Goal: Task Accomplishment & Management: Manage account settings

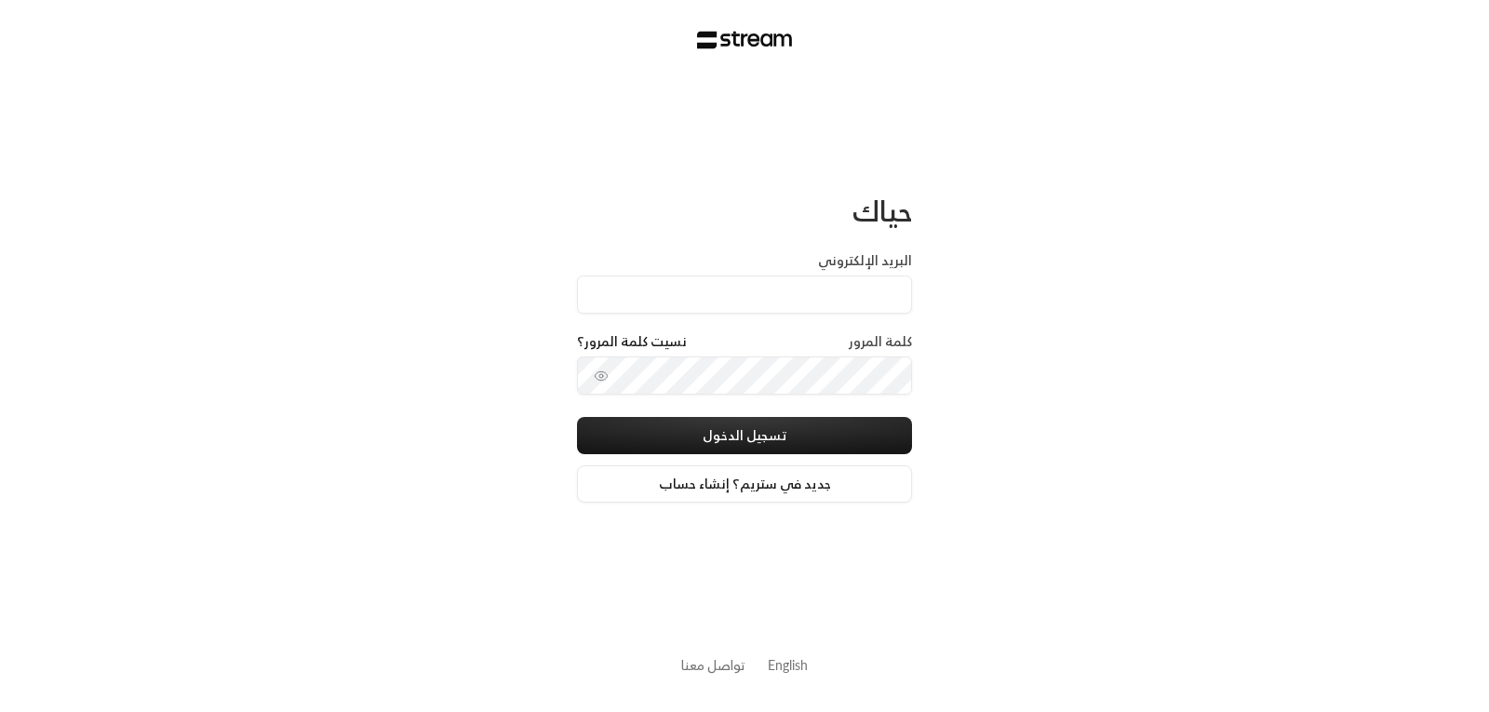
click at [854, 260] on label "البريد الإلكتروني" at bounding box center [865, 260] width 94 height 19
click at [854, 275] on input "البريد الإلكتروني" at bounding box center [744, 294] width 335 height 38
click at [829, 293] on input "البريد الإلكتروني" at bounding box center [744, 294] width 335 height 38
type input "[EMAIL_ADDRESS][DOMAIN_NAME]"
click at [814, 328] on div "البريد الإلكتروني [EMAIL_ADDRESS][DOMAIN_NAME]" at bounding box center [744, 291] width 335 height 81
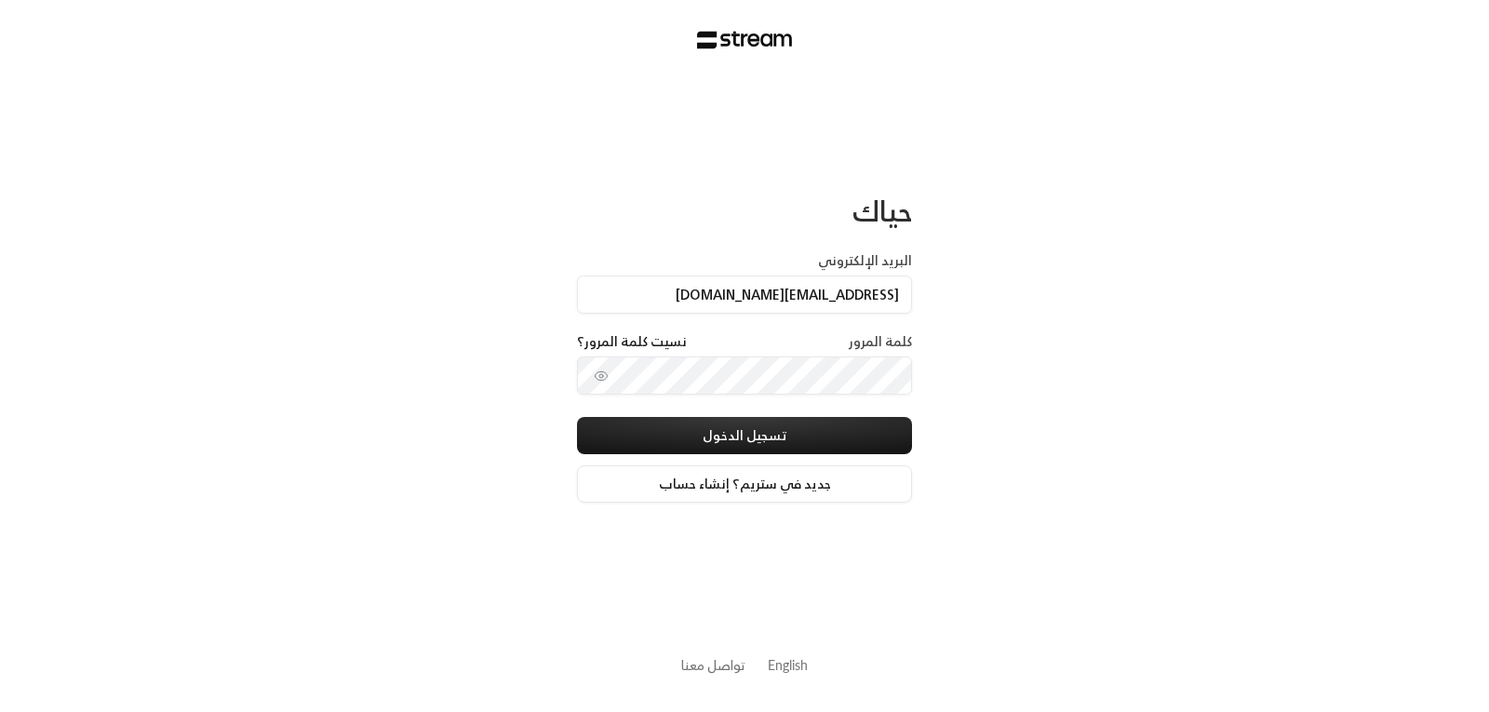
click at [805, 346] on div "كلمة المرور نسيت كلمة المرور؟" at bounding box center [744, 344] width 335 height 24
click at [817, 349] on div "كلمة المرور نسيت كلمة المرور؟" at bounding box center [744, 344] width 335 height 24
click at [859, 344] on label "كلمة المرور" at bounding box center [880, 341] width 63 height 19
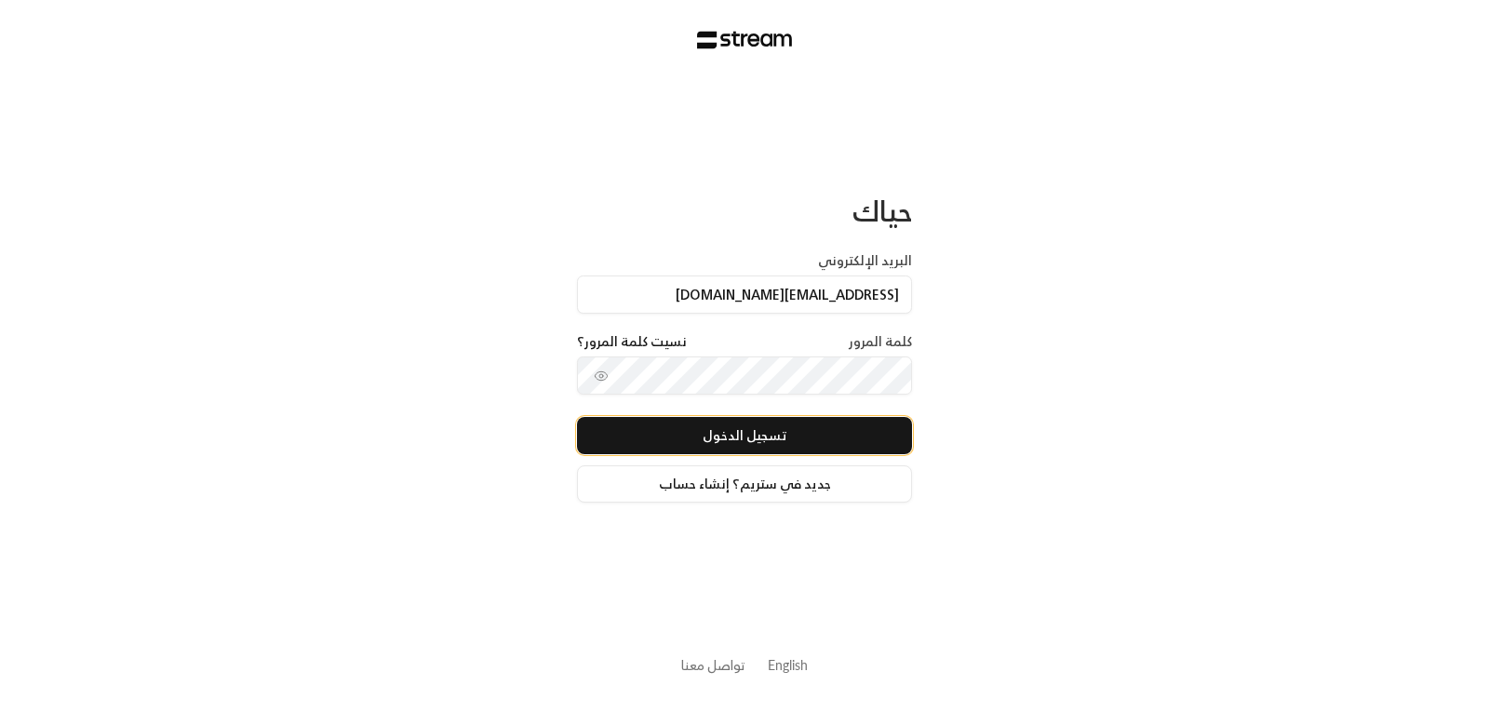
click at [763, 440] on button "تسجيل الدخول" at bounding box center [744, 435] width 335 height 37
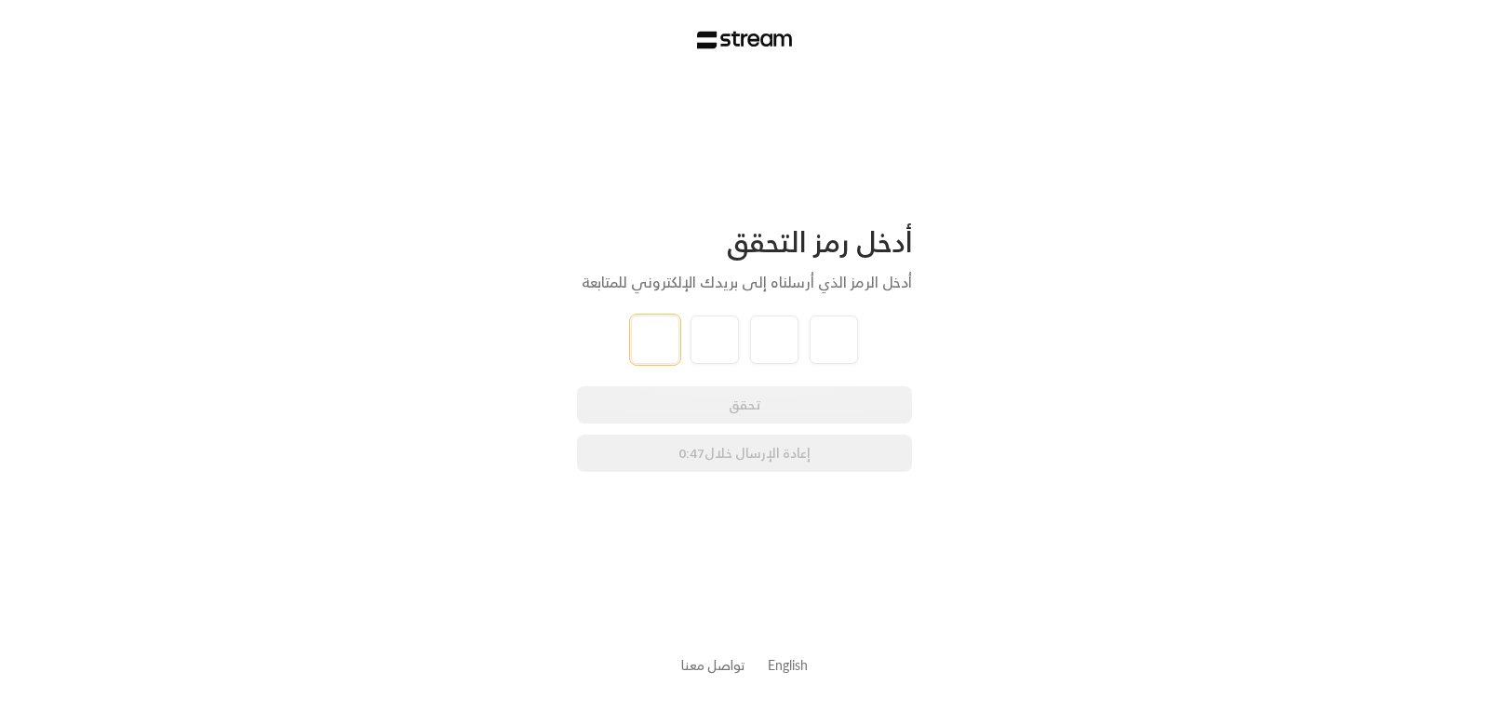
type input "5"
type input "9"
type input "4"
type input "3"
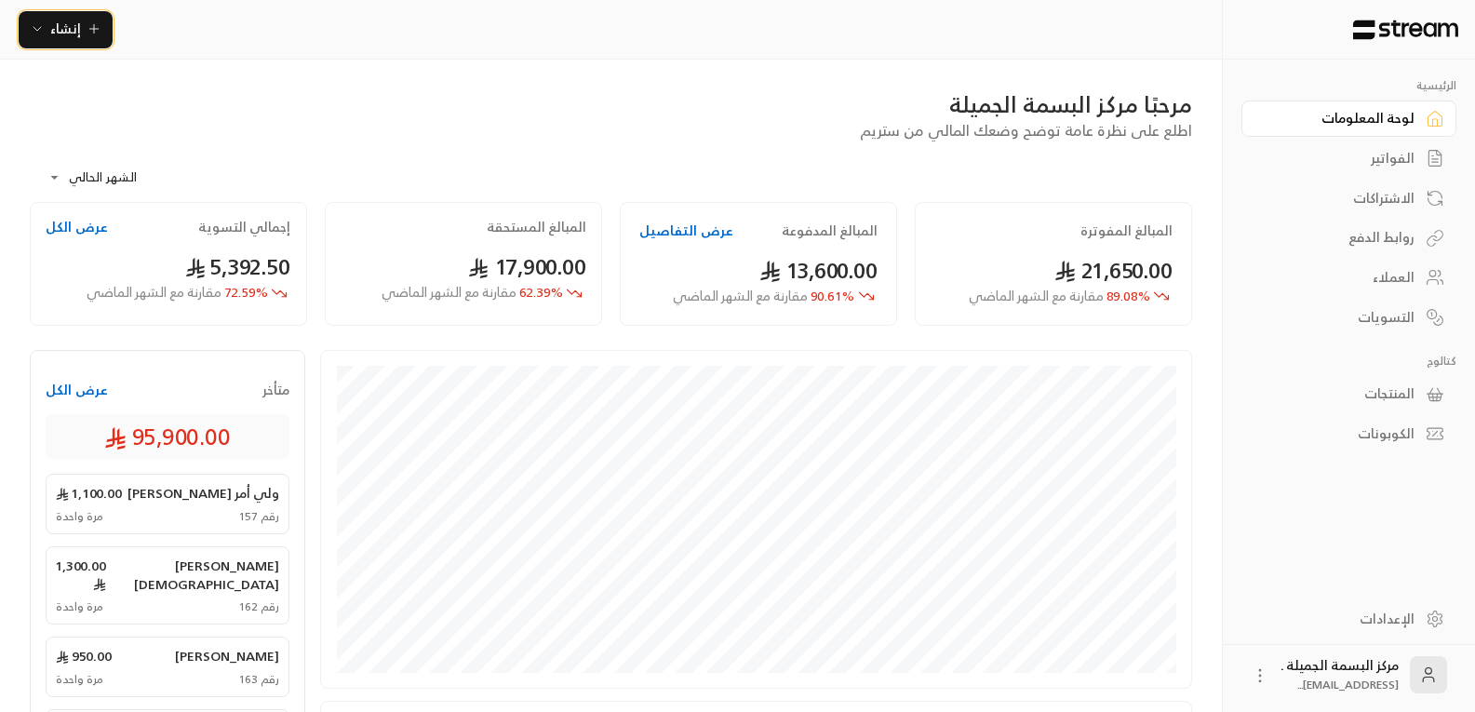
click at [68, 29] on span "إنشاء" at bounding box center [65, 28] width 31 height 23
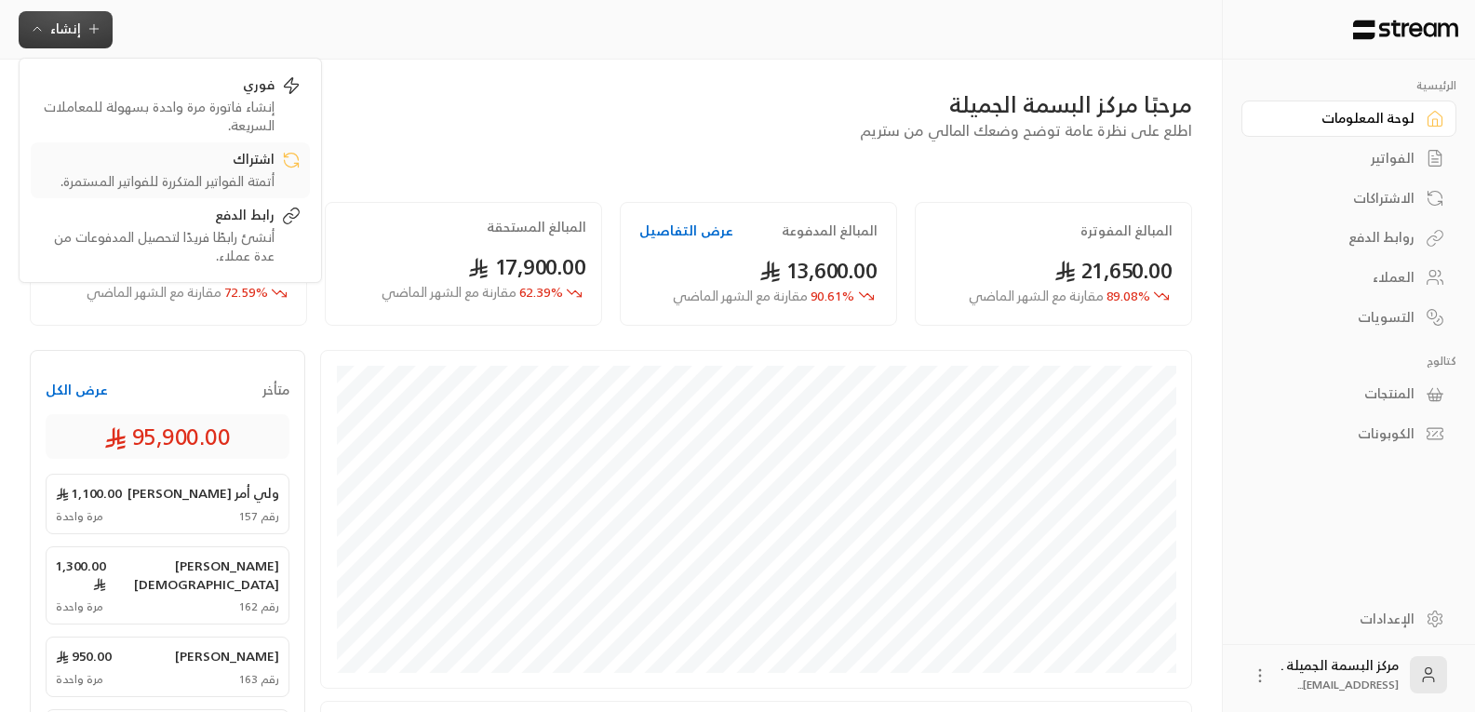
click at [246, 172] on div "أتمتة الفواتير المتكررة للفواتير المستمرة." at bounding box center [157, 181] width 235 height 19
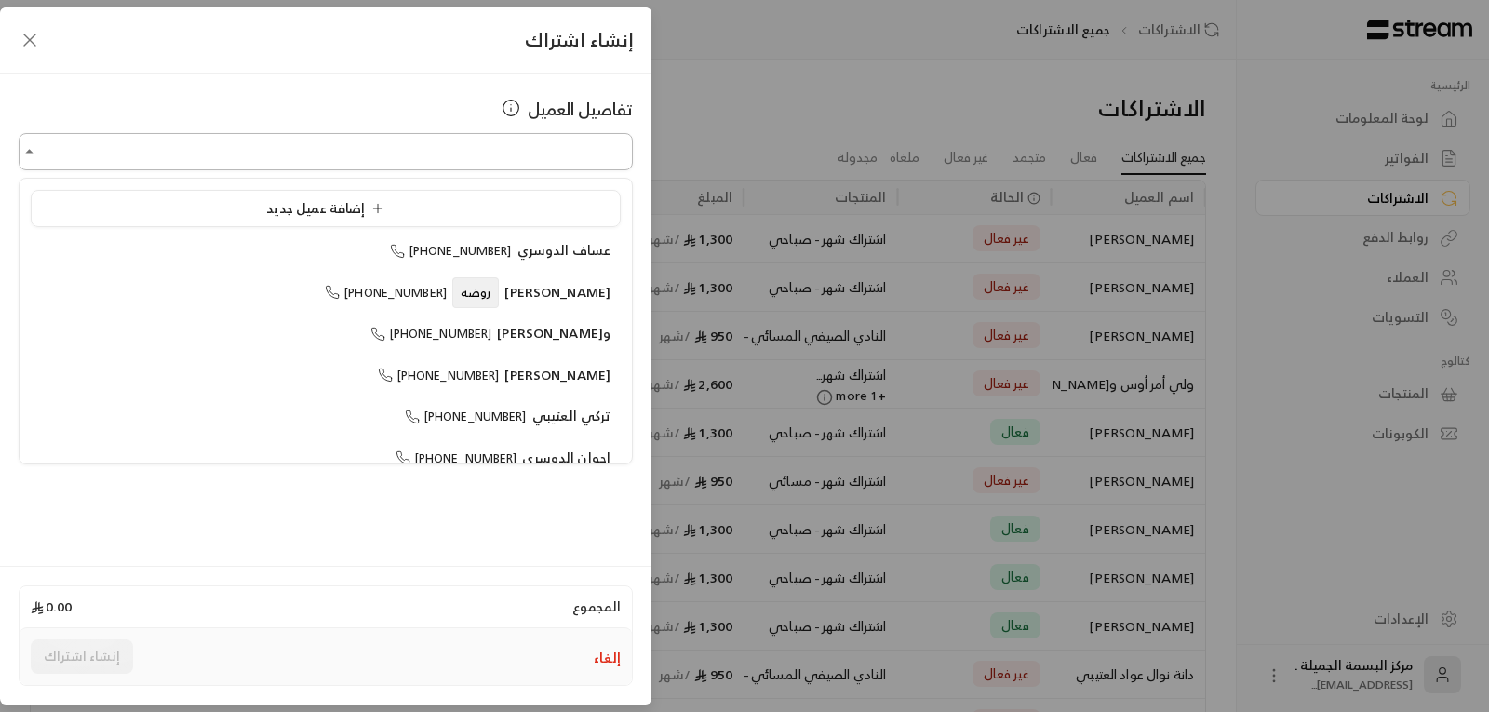
click at [551, 152] on input "اختر العميل" at bounding box center [326, 152] width 614 height 33
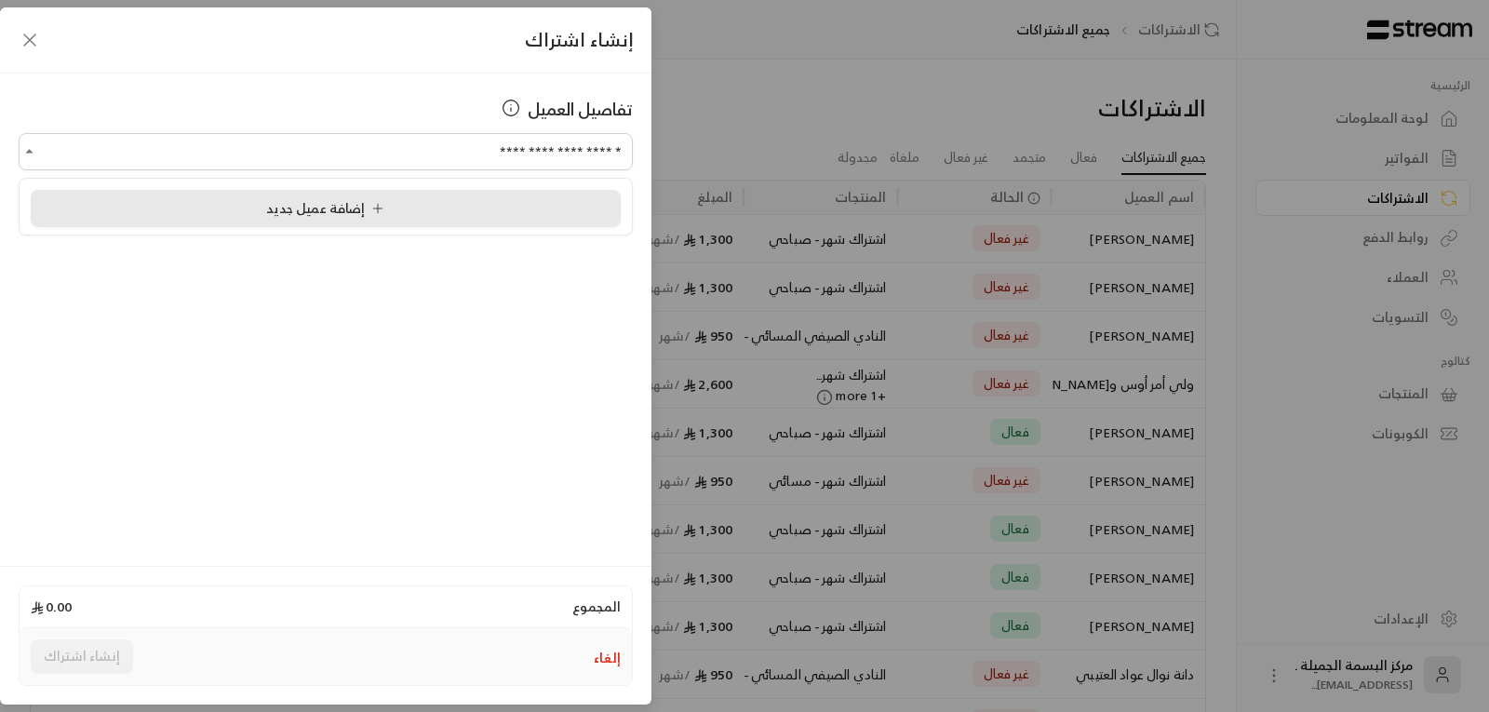
click at [296, 209] on span "إضافة عميل جديد" at bounding box center [329, 207] width 126 height 23
type input "**********"
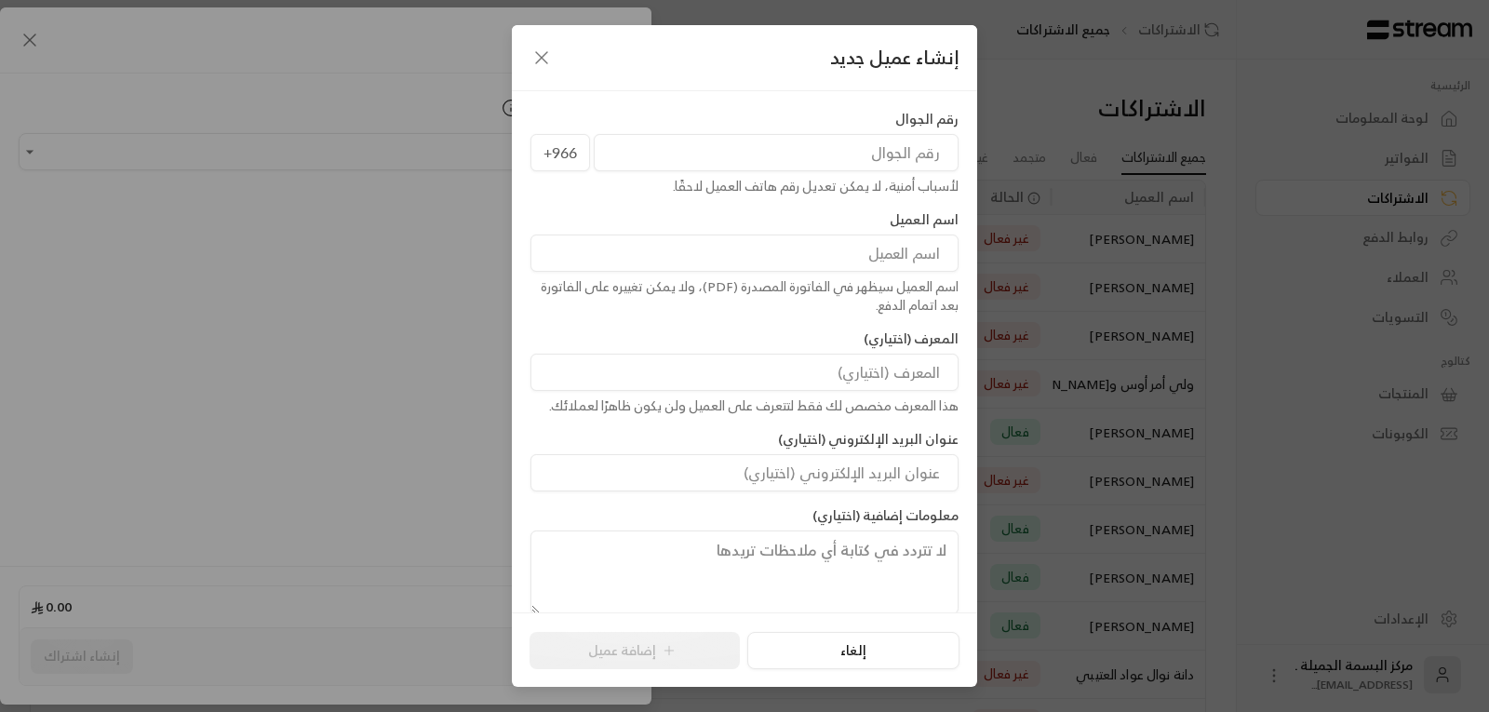
click at [893, 160] on input "tel" at bounding box center [776, 152] width 365 height 37
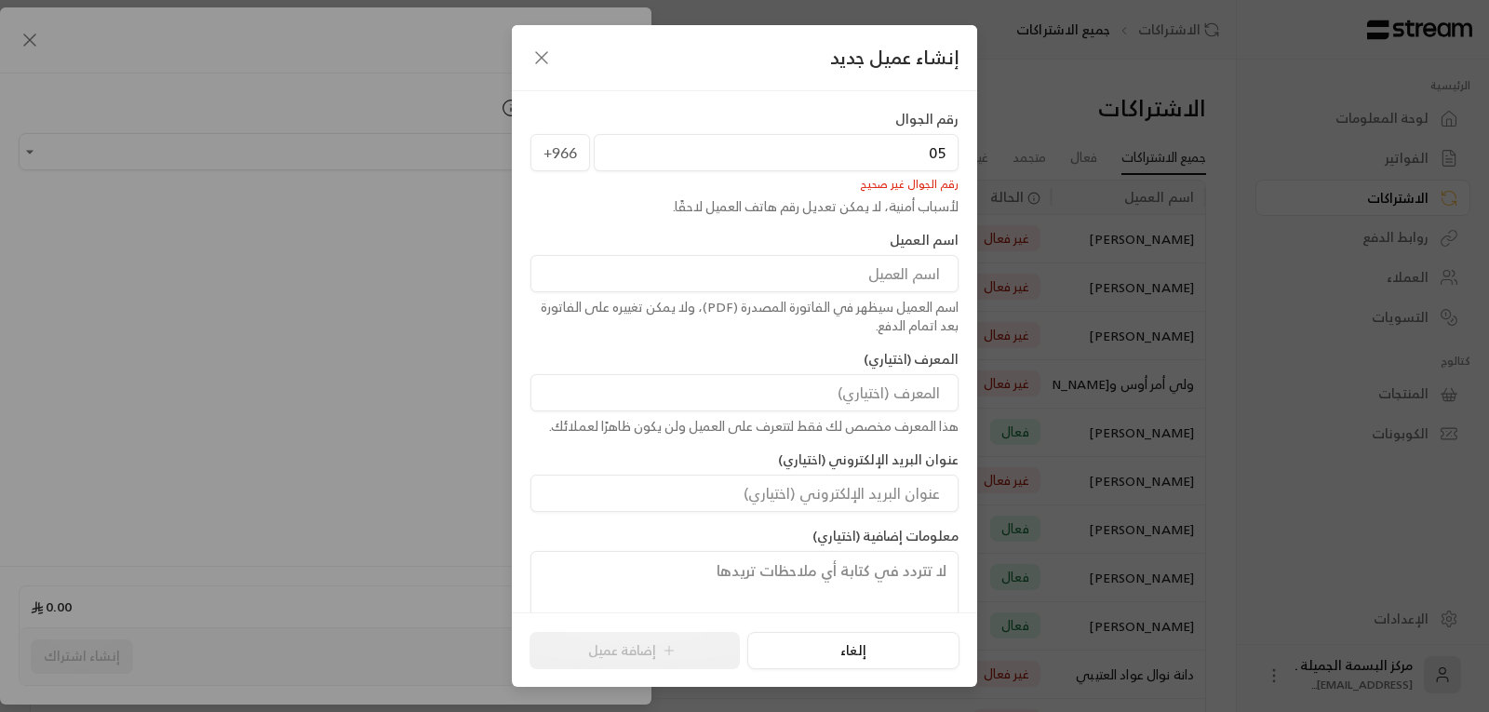
type input "0"
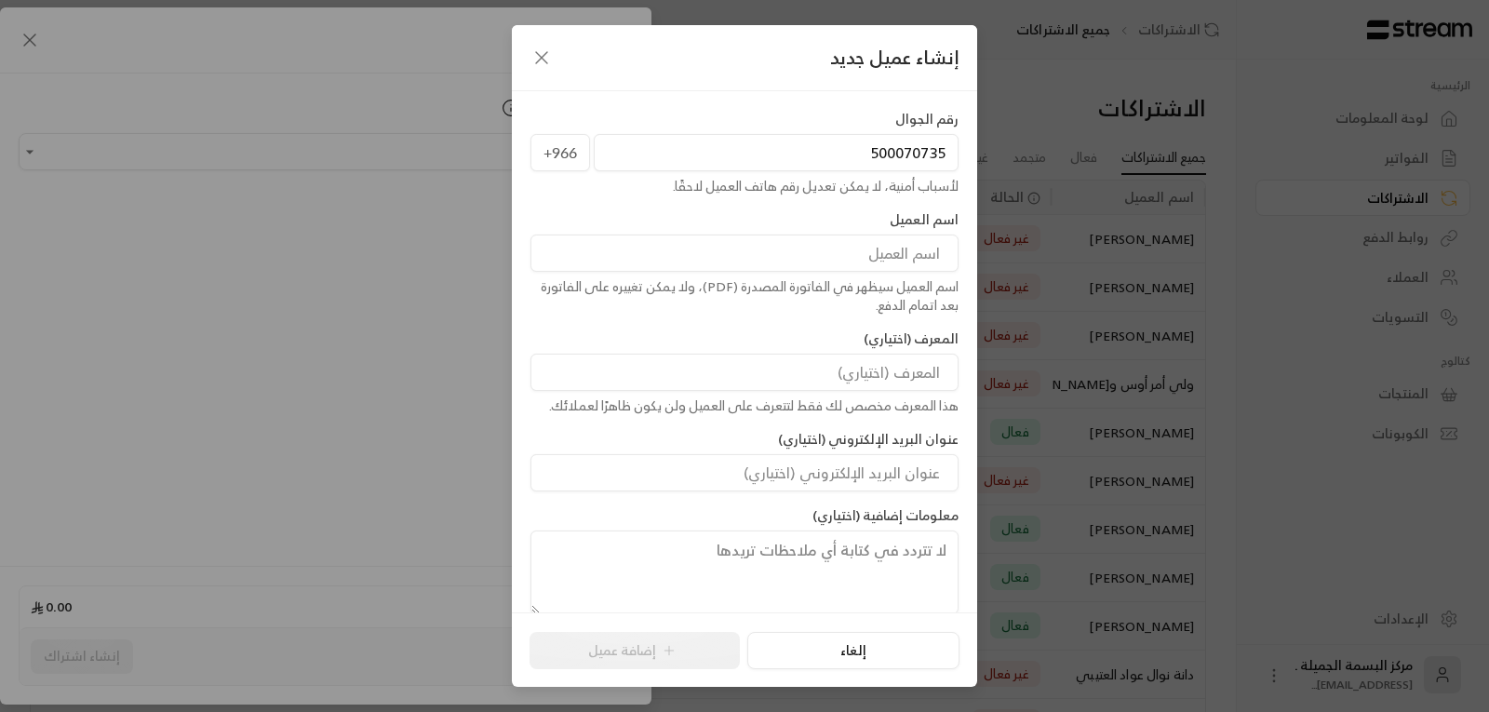
type input "500070735"
click at [862, 261] on input at bounding box center [745, 253] width 428 height 37
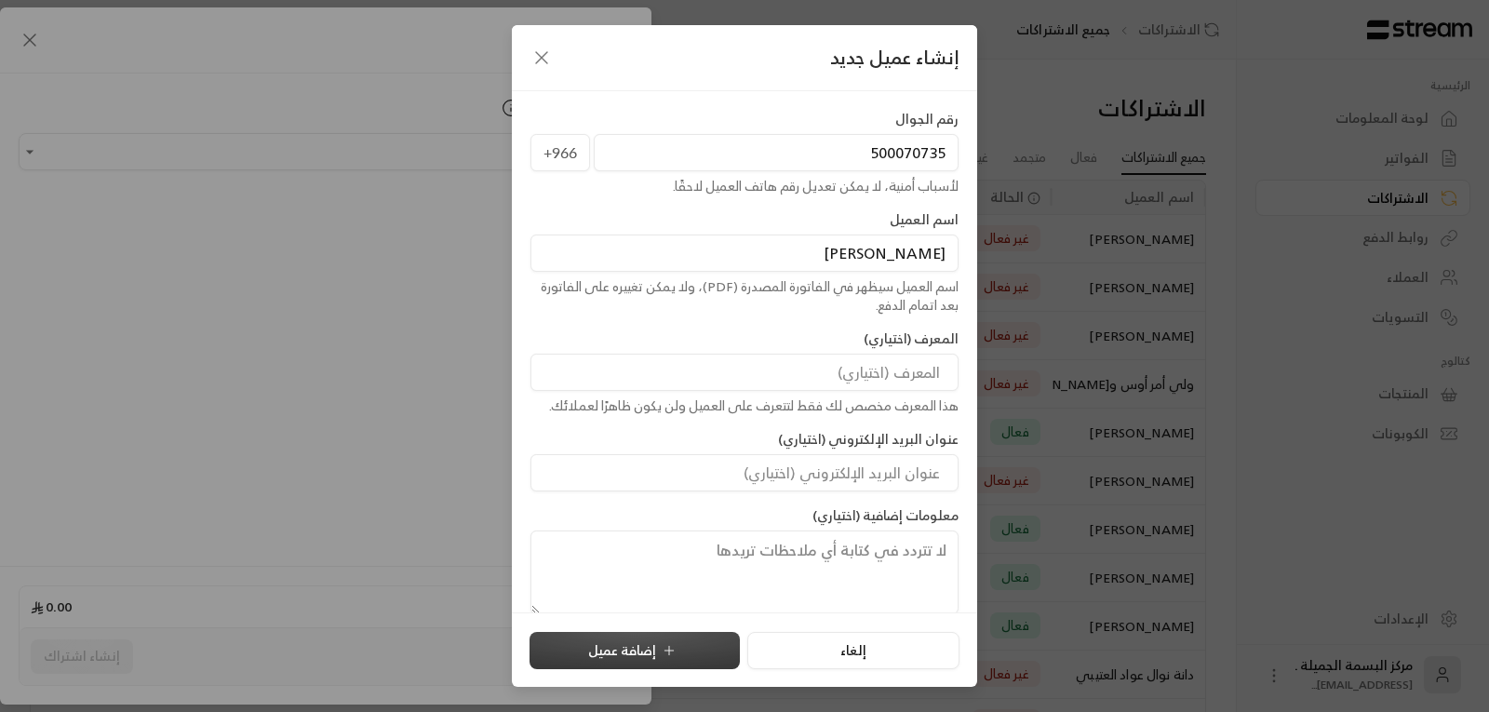
type input "[PERSON_NAME]"
click at [653, 652] on button "إضافة عميل" at bounding box center [635, 650] width 210 height 37
type input "**********"
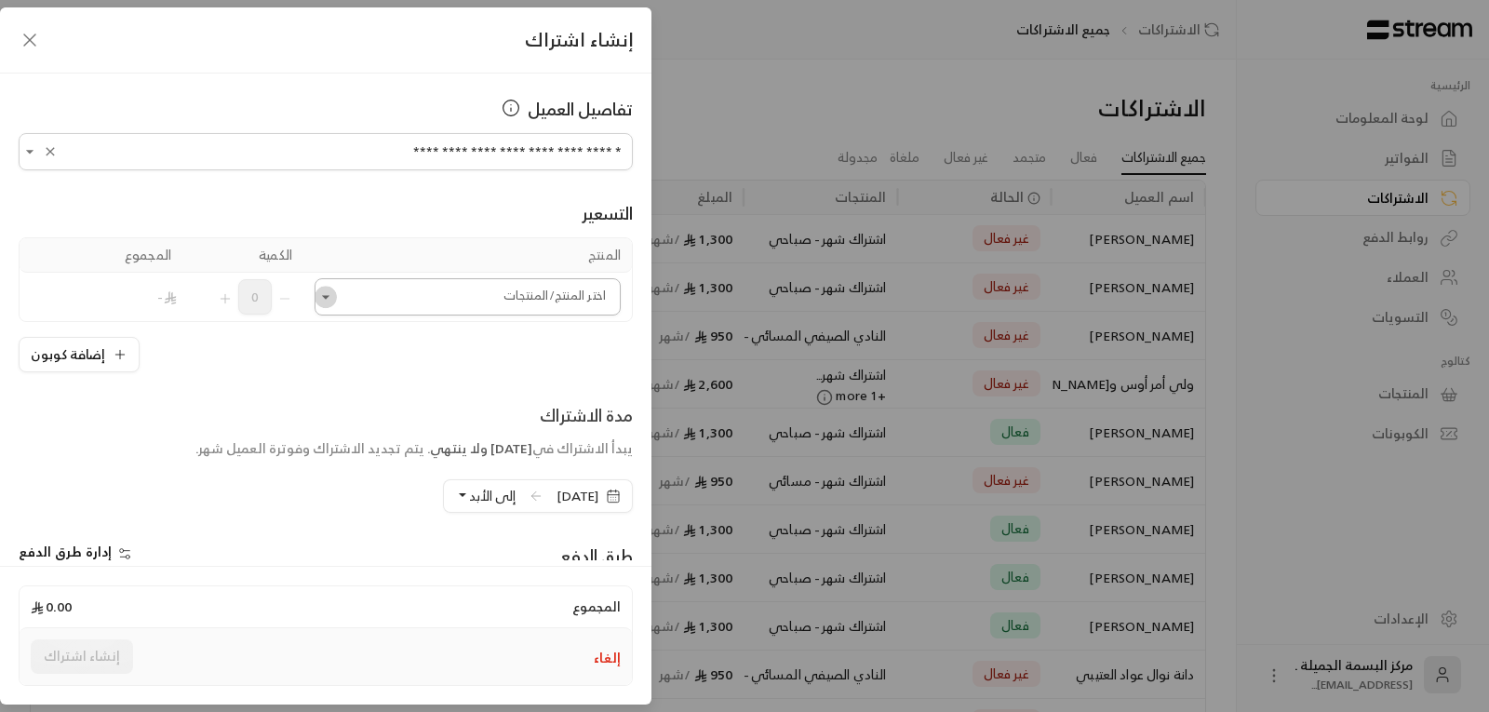
click at [330, 300] on icon "Open" at bounding box center [325, 297] width 19 height 19
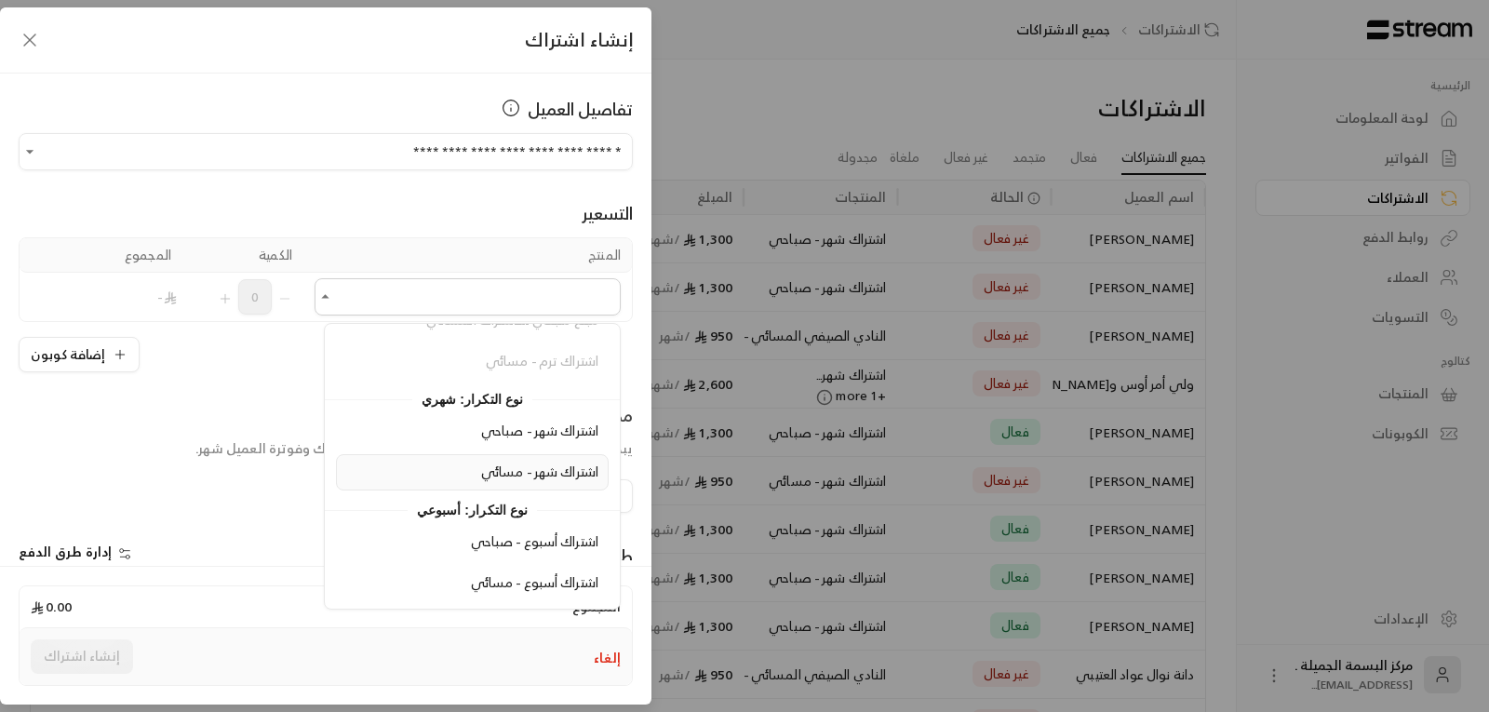
scroll to position [301, 0]
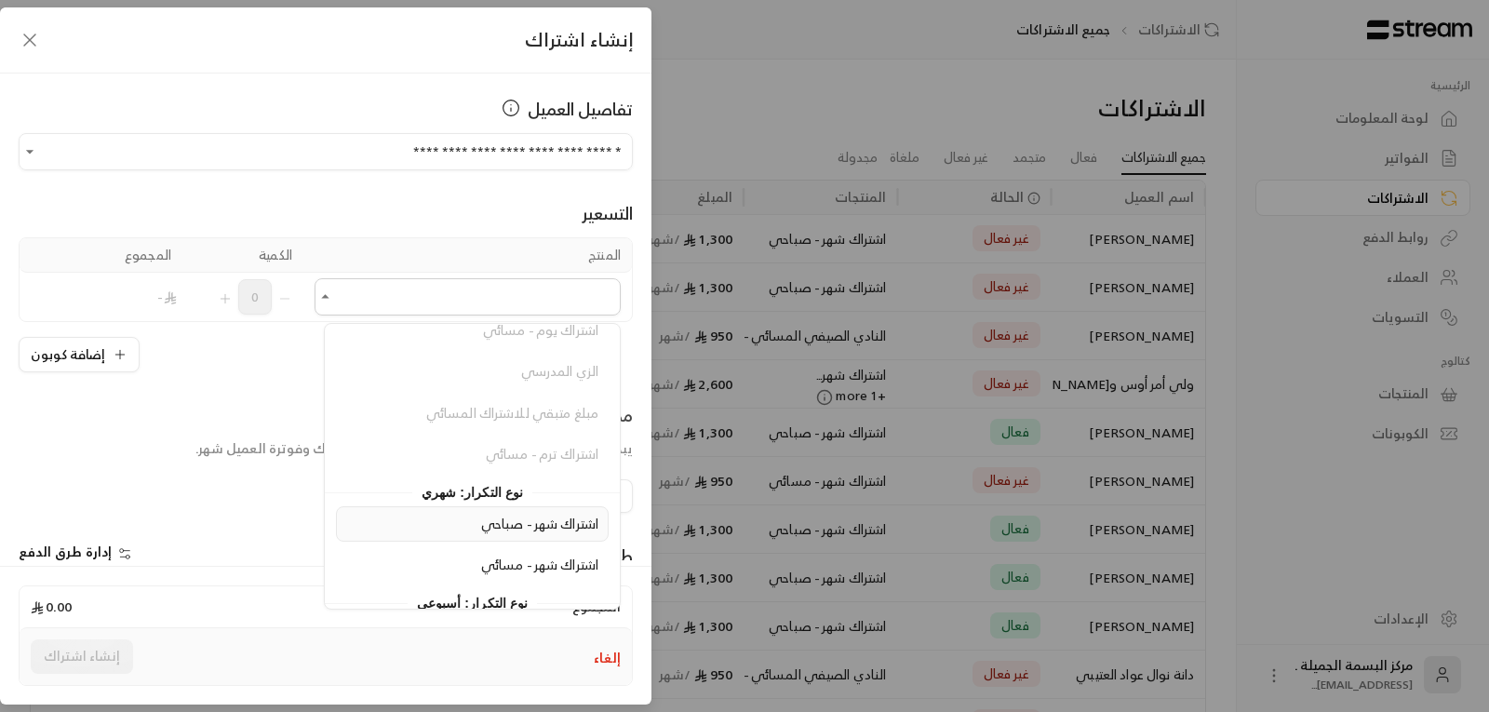
click at [527, 525] on span "اشتراك شهر - صباحي" at bounding box center [539, 523] width 117 height 23
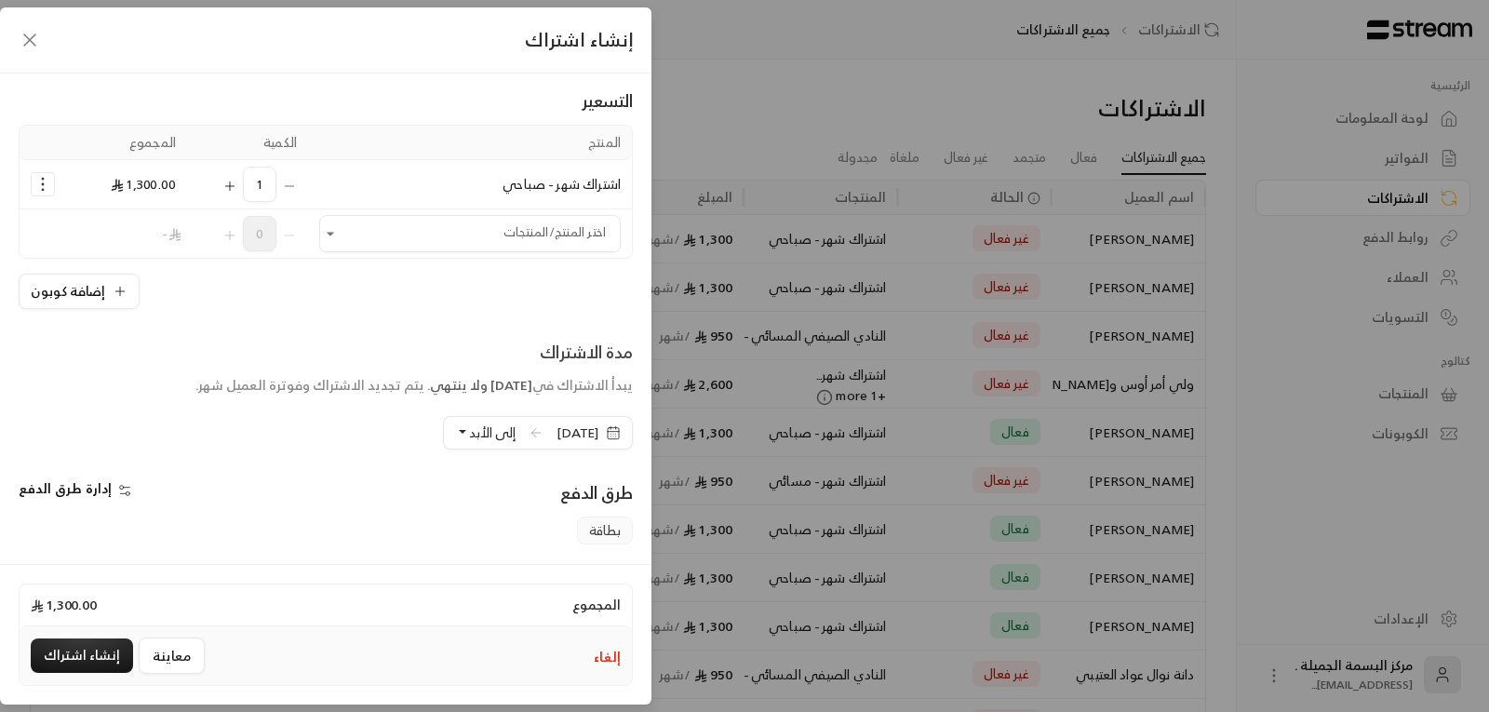
scroll to position [186, 0]
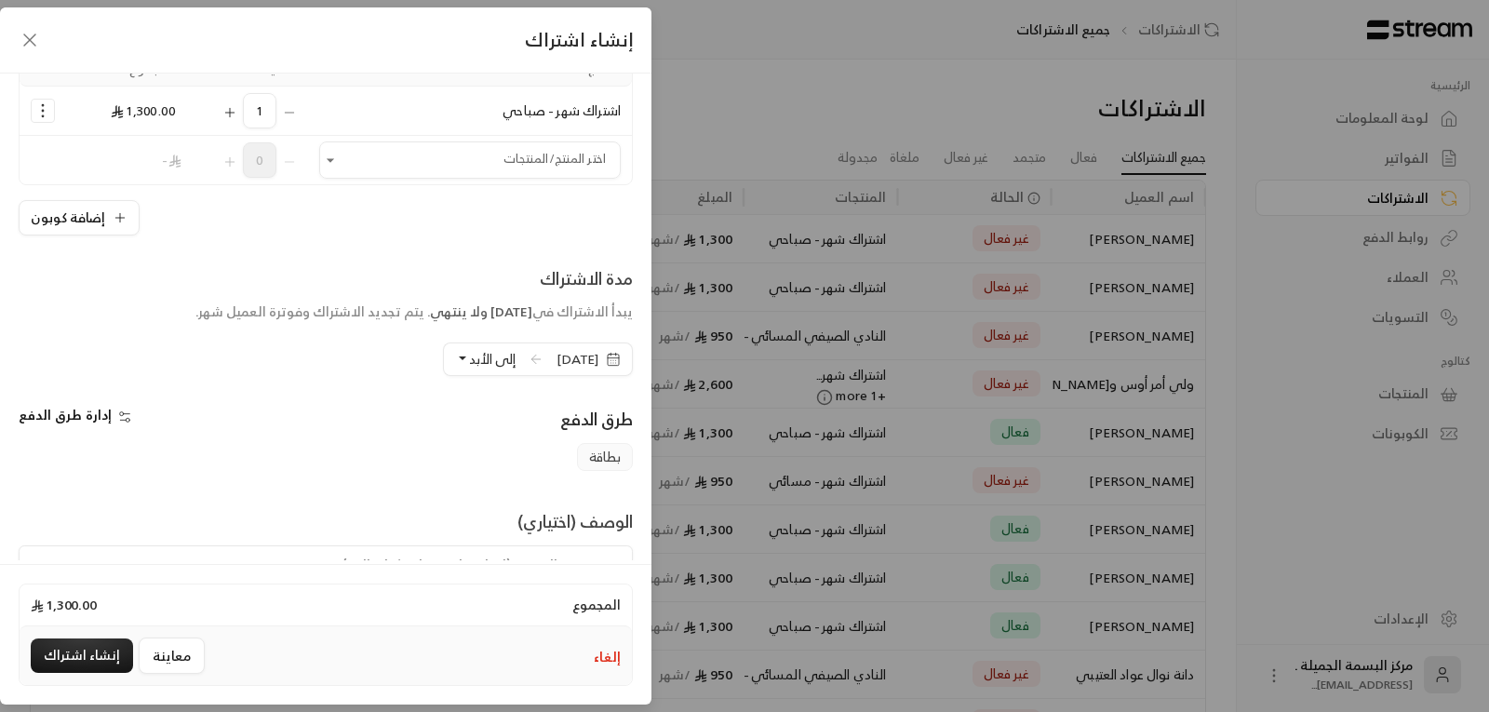
click at [608, 358] on icon "button" at bounding box center [613, 358] width 11 height 0
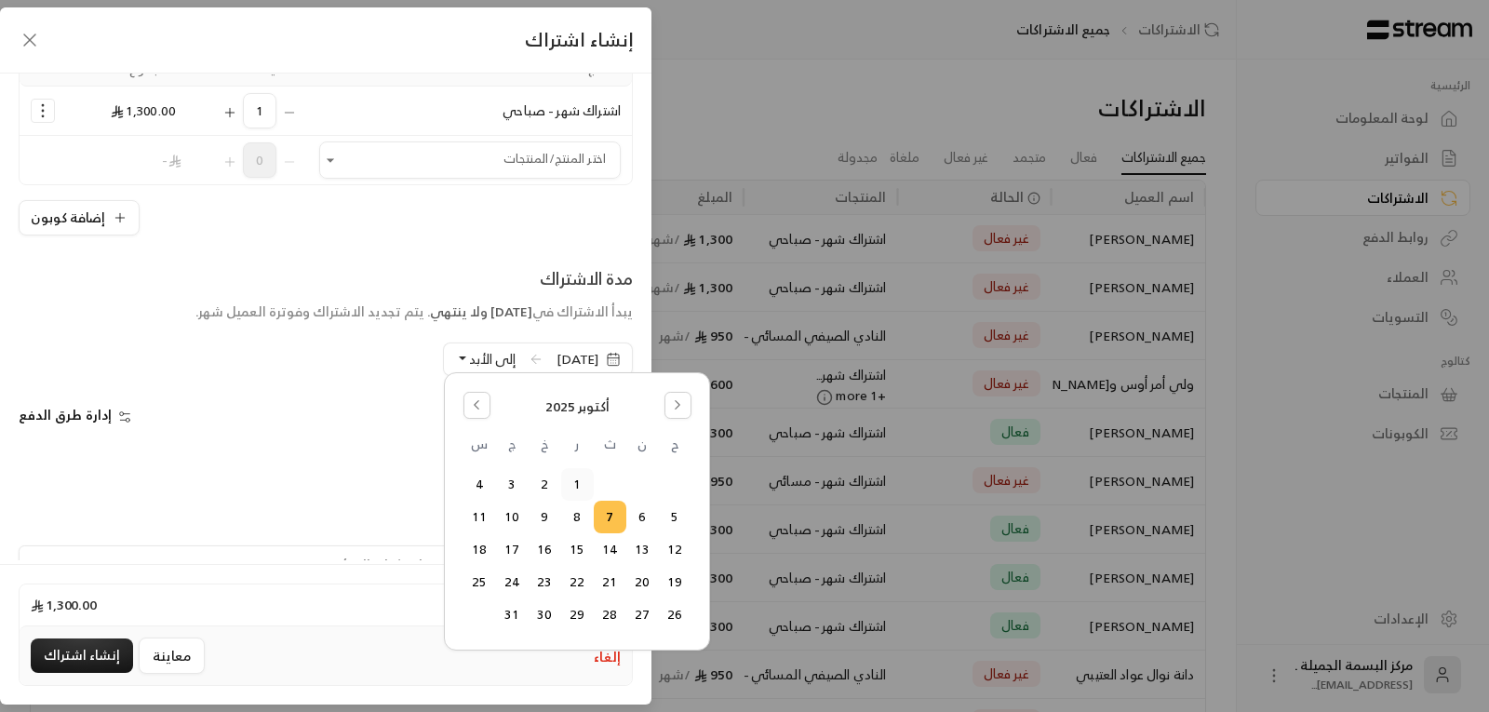
click at [574, 487] on button "1" at bounding box center [577, 484] width 31 height 31
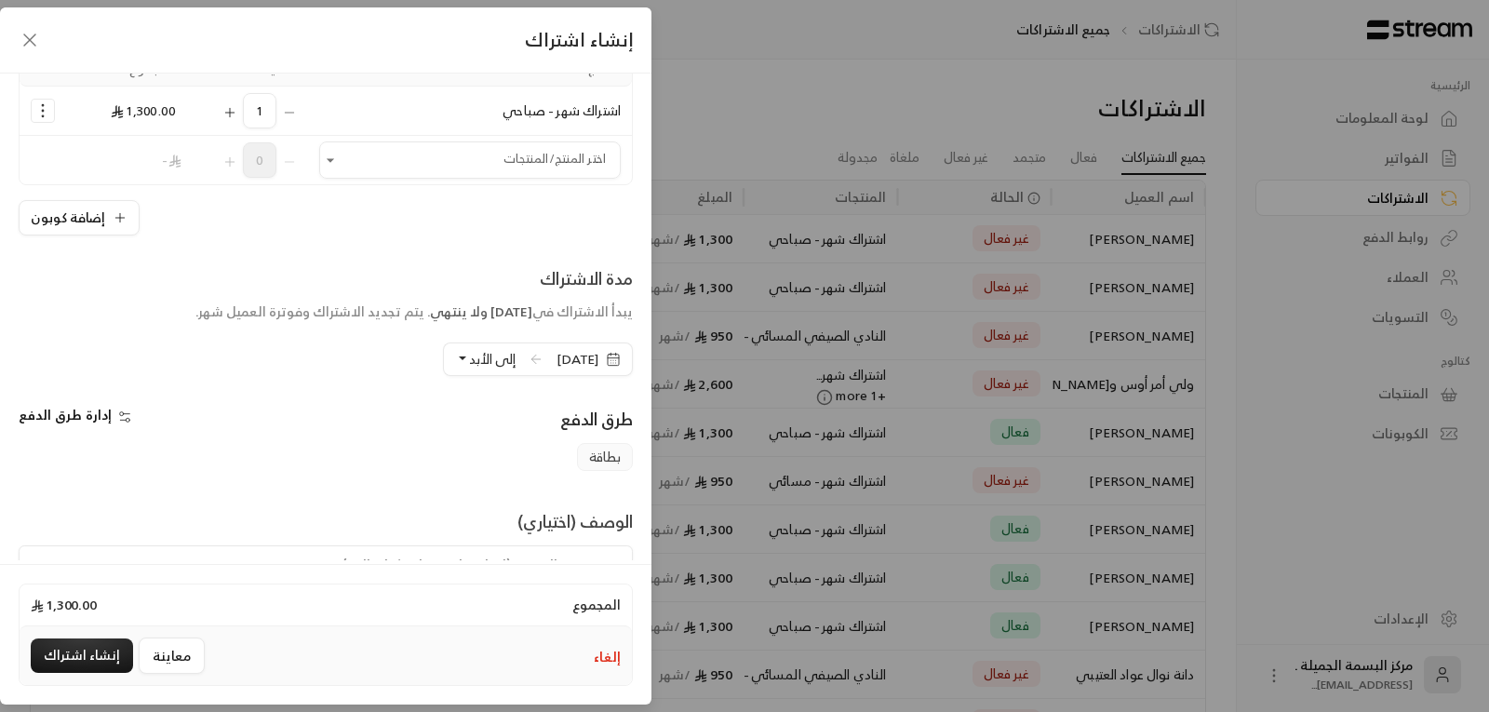
click at [455, 356] on button "إلى الأبد" at bounding box center [485, 359] width 60 height 32
click at [593, 449] on span "دورة واحدة" at bounding box center [624, 445] width 62 height 16
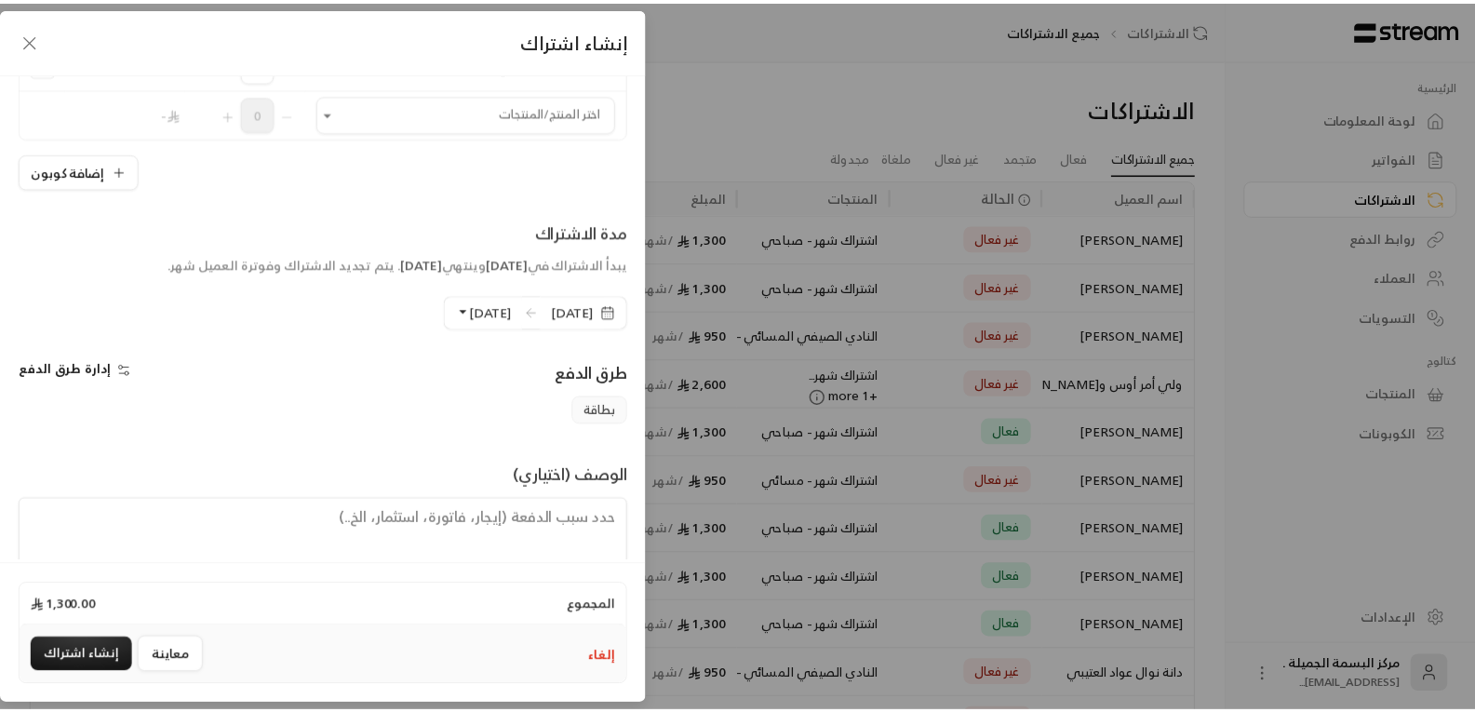
scroll to position [277, 0]
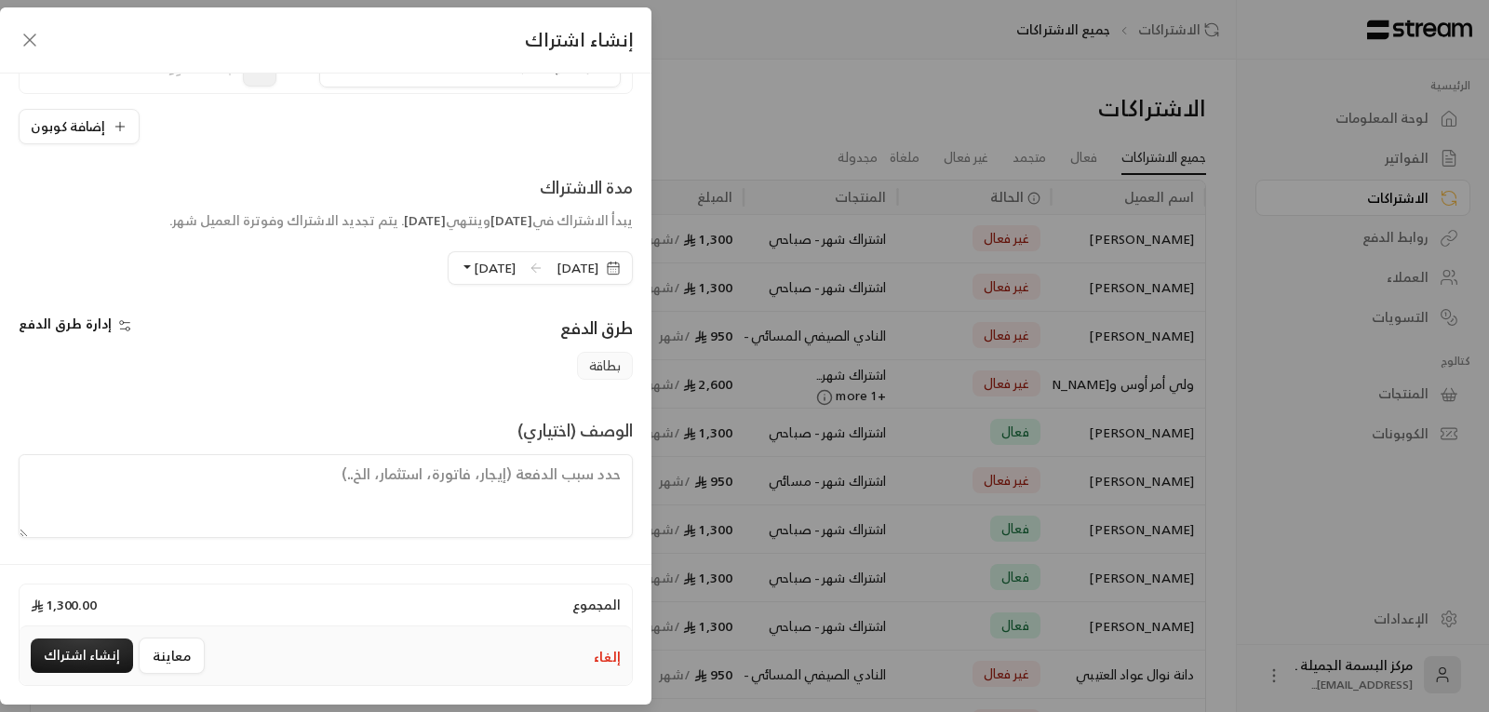
click at [579, 482] on textarea at bounding box center [326, 496] width 614 height 84
type textarea "فاتورة"
click at [68, 644] on button "إنشاء اشتراك" at bounding box center [82, 655] width 102 height 34
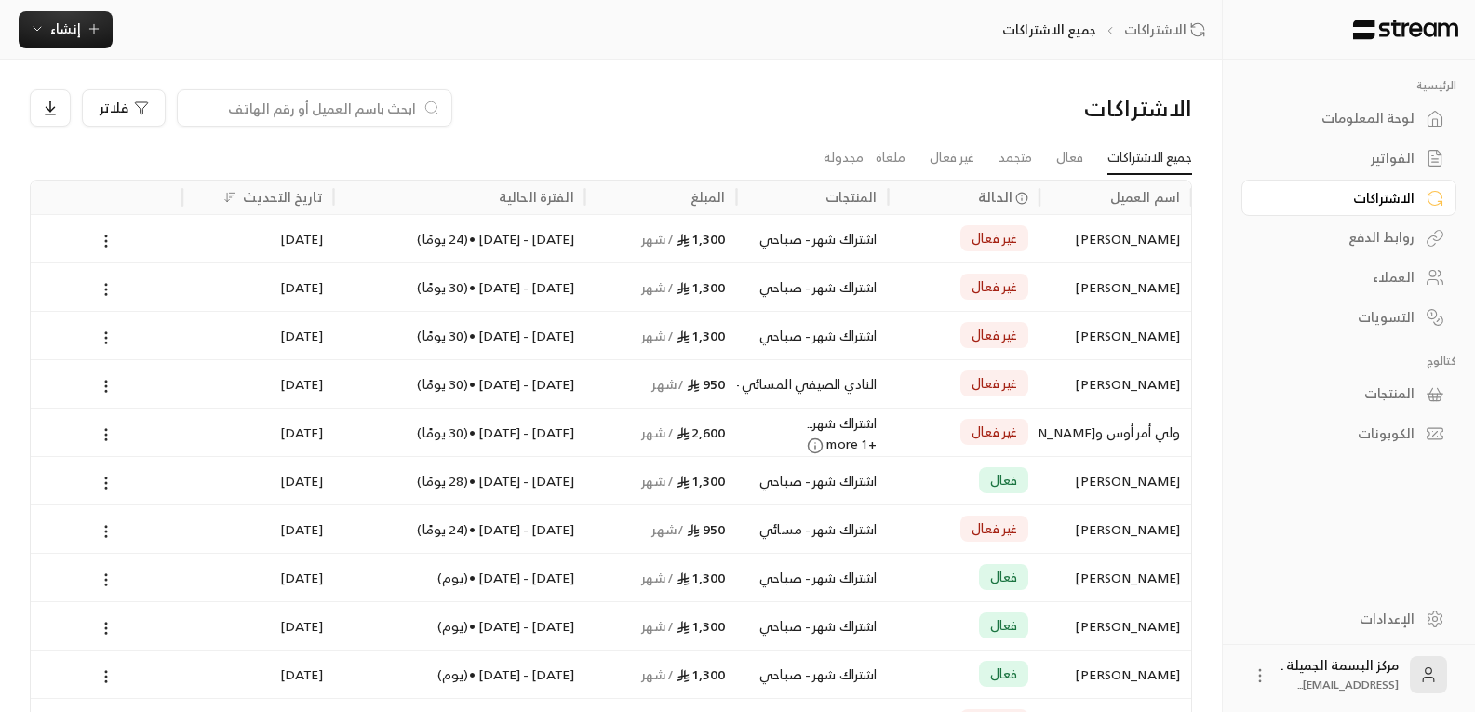
click at [1399, 280] on div "العملاء" at bounding box center [1340, 277] width 150 height 19
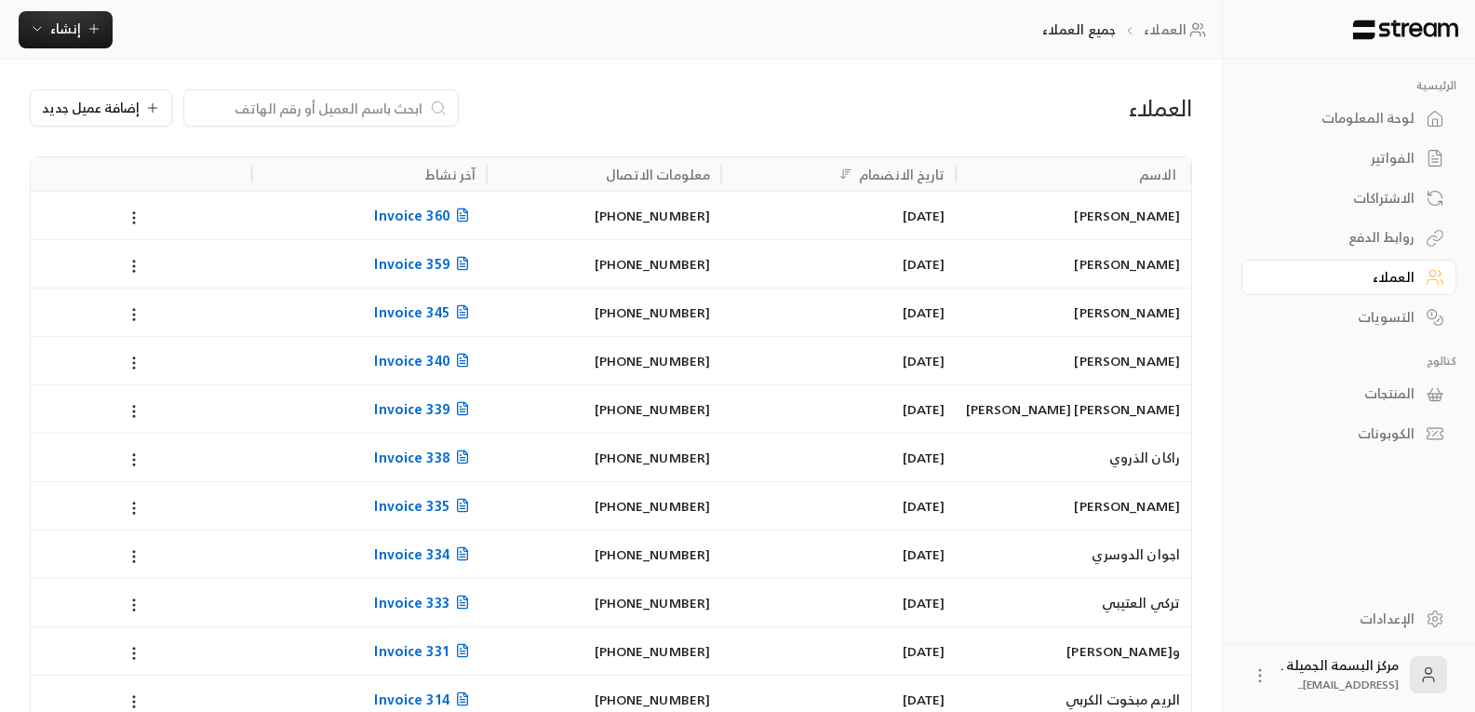
click at [370, 109] on input at bounding box center [308, 108] width 227 height 20
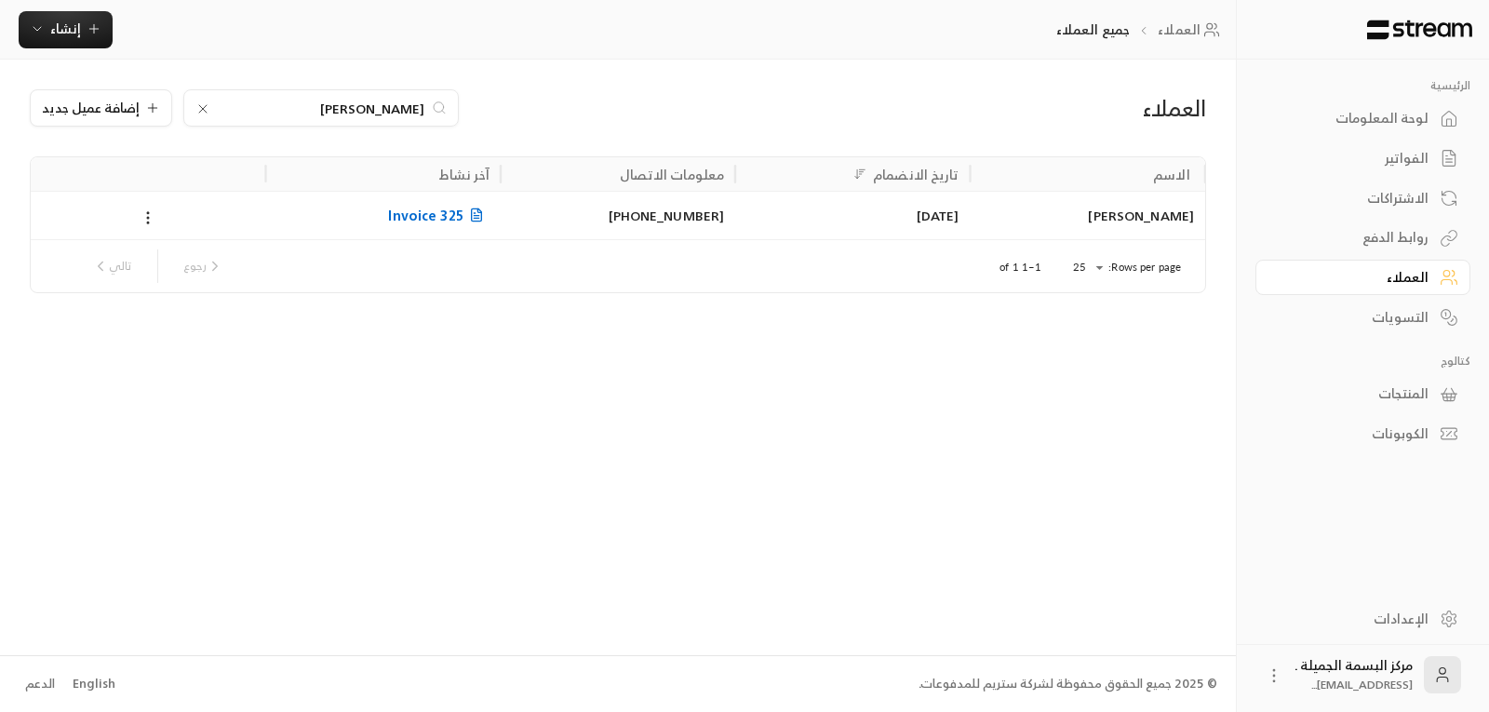
type input "[PERSON_NAME]"
click at [1109, 221] on div "[PERSON_NAME]" at bounding box center [1088, 215] width 212 height 47
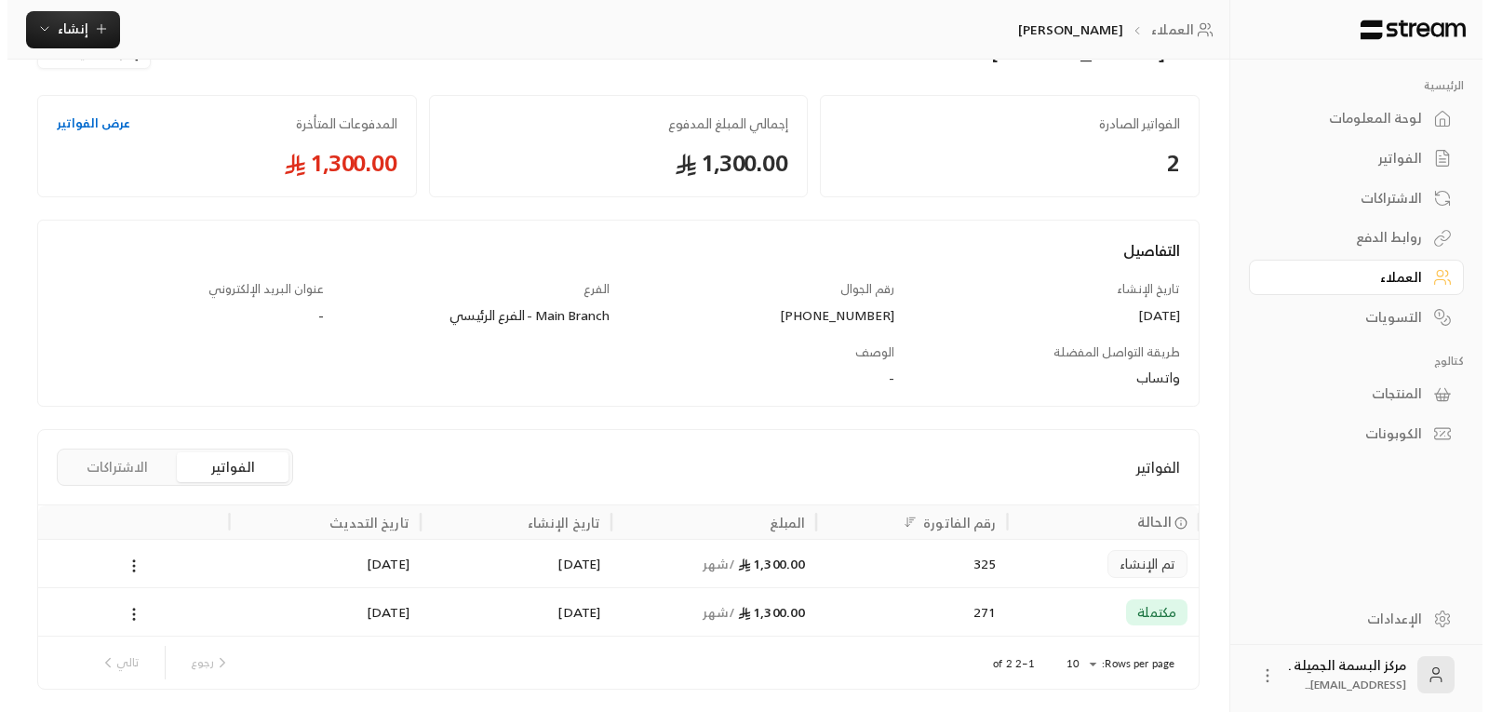
scroll to position [126, 0]
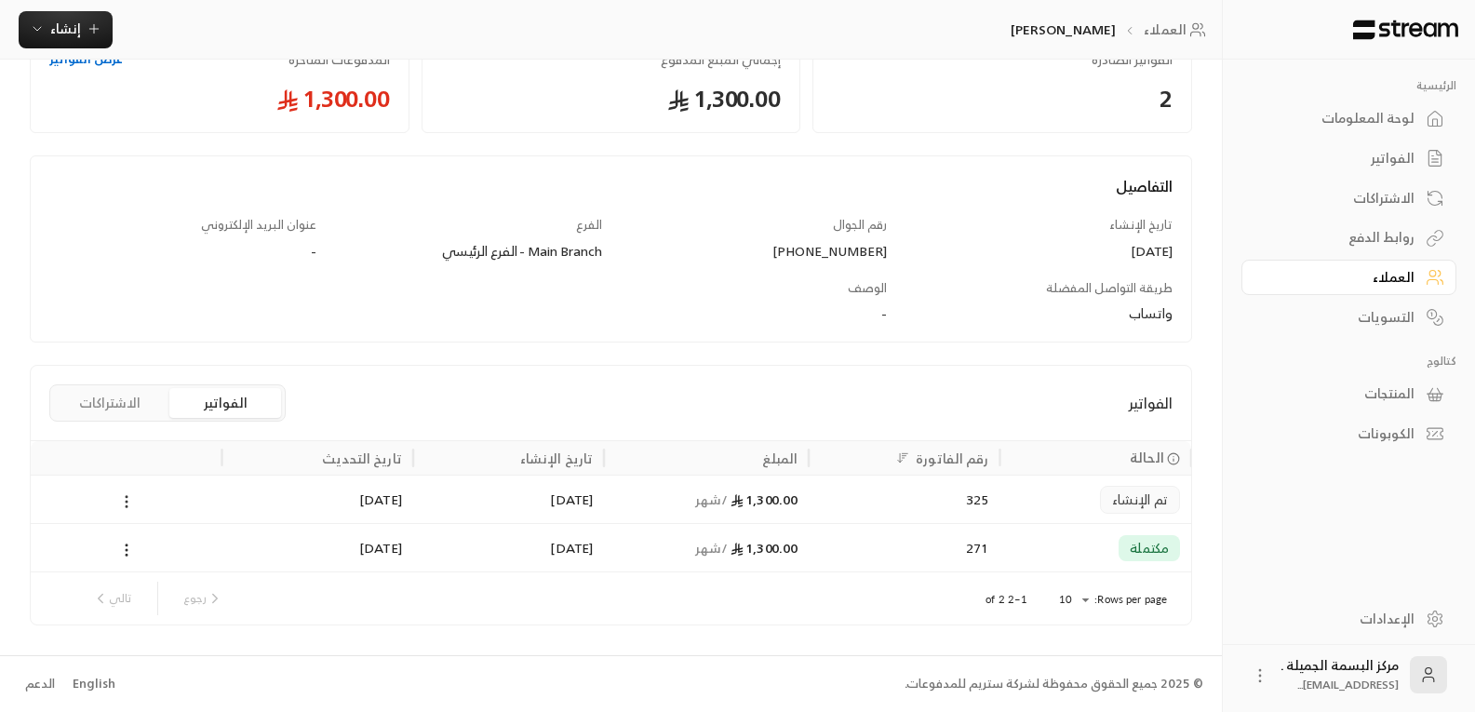
click at [129, 506] on icon at bounding box center [126, 501] width 17 height 17
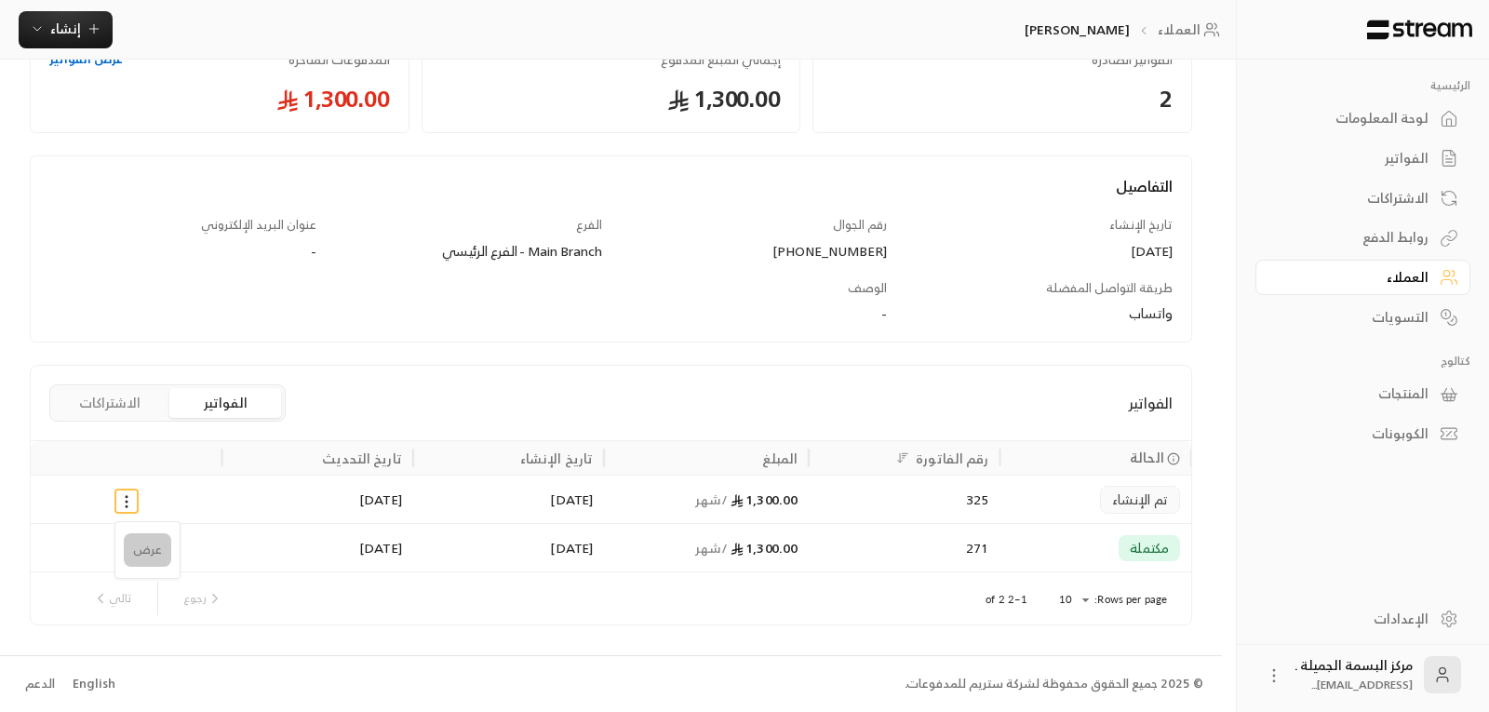
click at [144, 558] on li "عرض" at bounding box center [147, 550] width 47 height 34
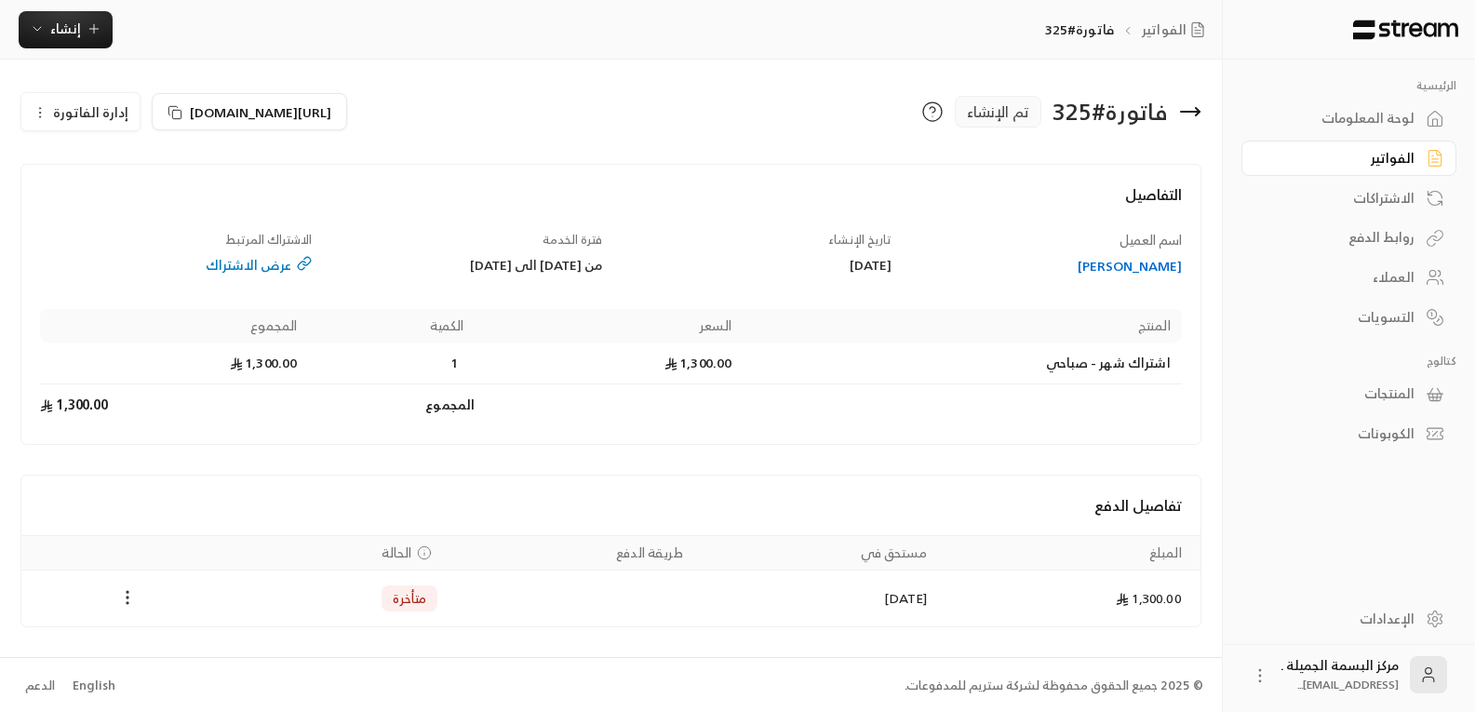
click at [128, 598] on circle "Payments" at bounding box center [128, 598] width 2 height 2
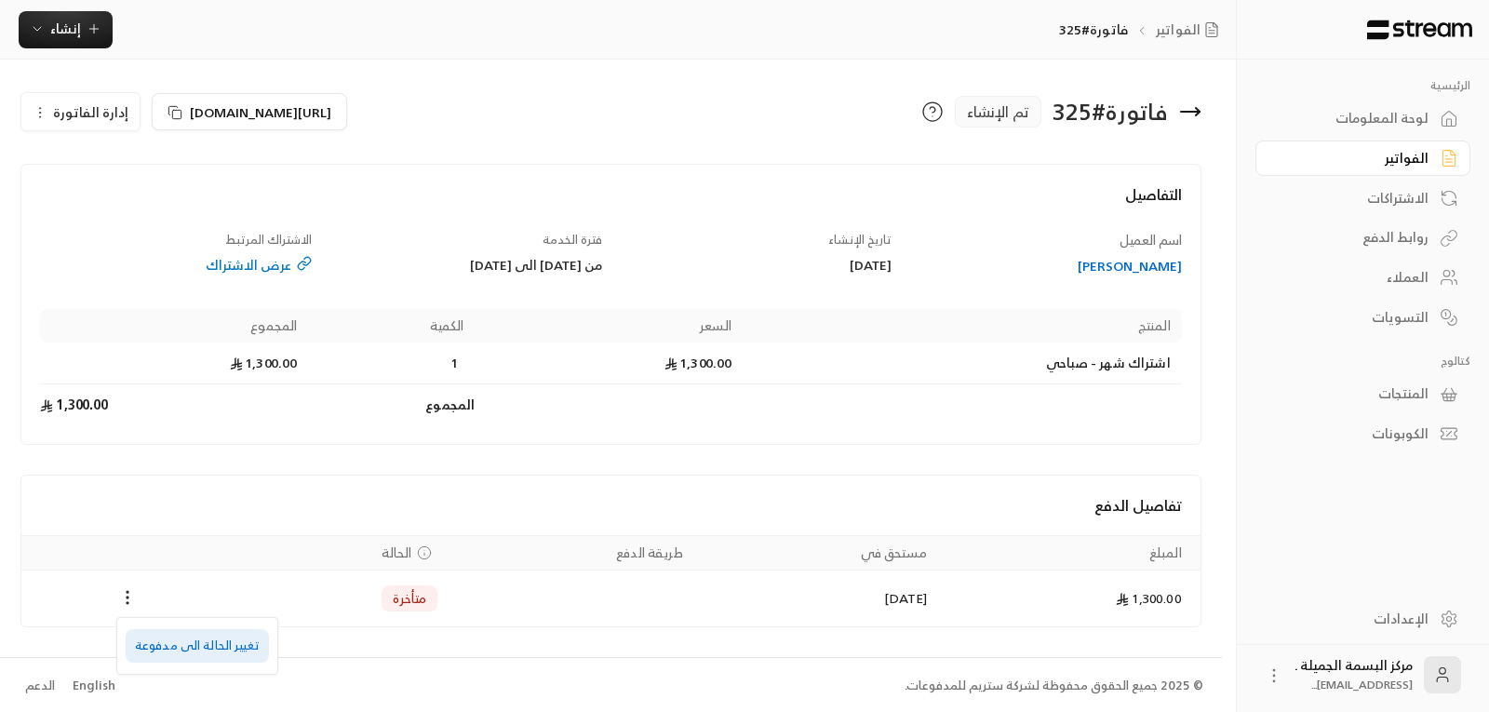
click at [149, 646] on li "تغيير الحالة الى مدفوعة" at bounding box center [197, 646] width 143 height 34
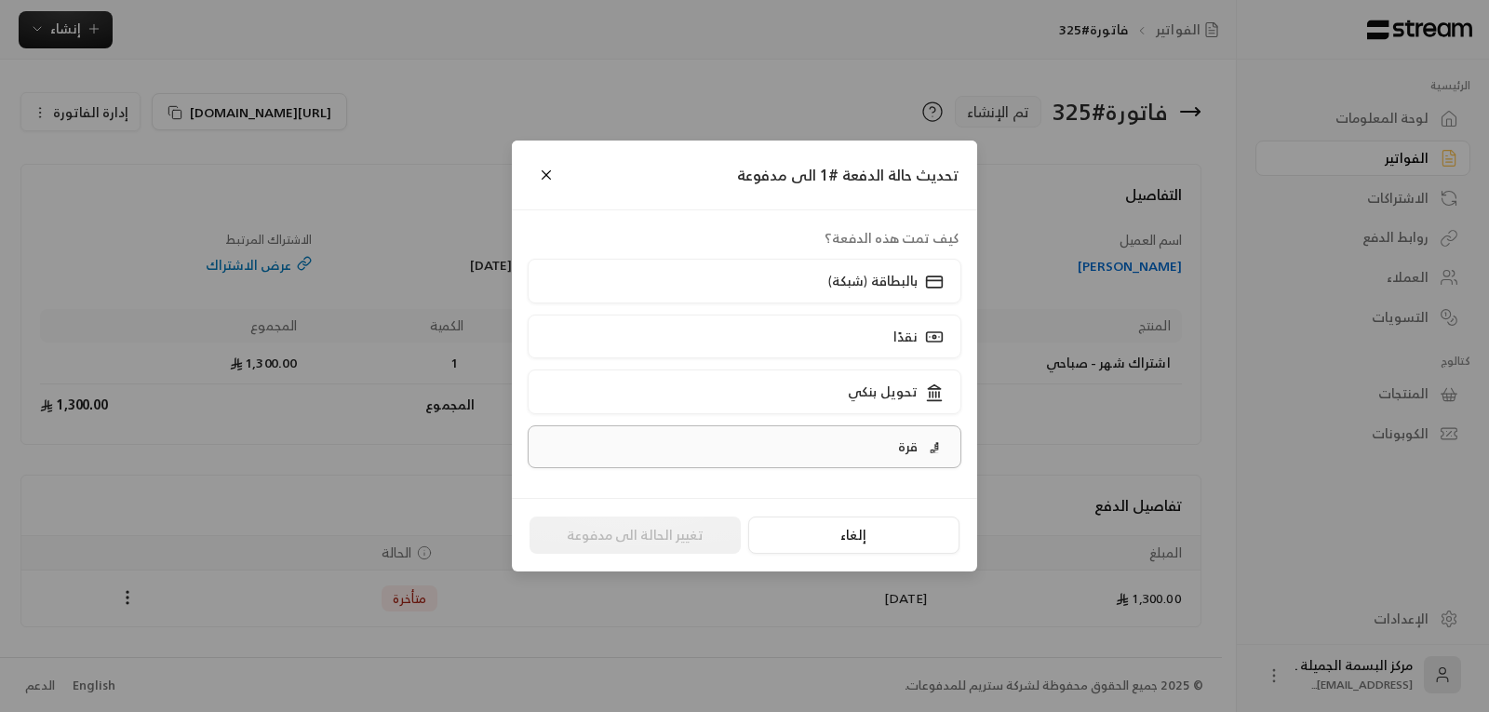
click at [877, 455] on label "قرة" at bounding box center [745, 446] width 435 height 43
click at [848, 447] on label "قرة" at bounding box center [745, 446] width 435 height 43
click at [641, 531] on button "تغيير الحالة الى مدفوعة" at bounding box center [635, 535] width 211 height 37
